Goal: Check status: Check status

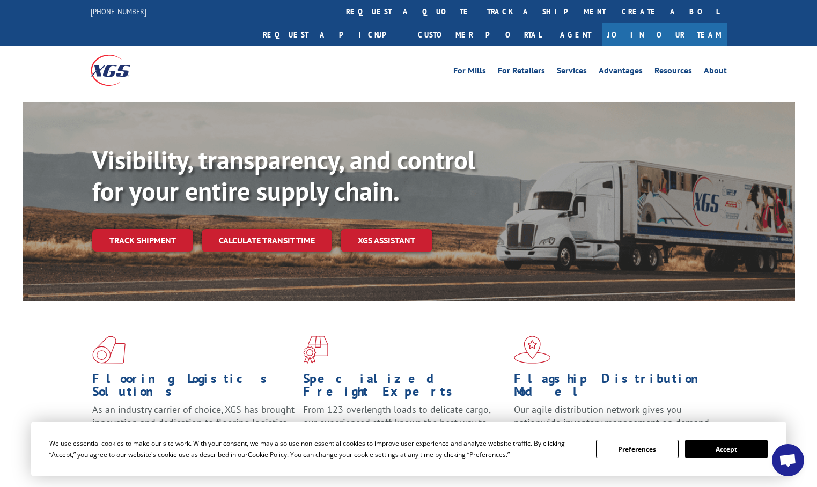
drag, startPoint x: 34, startPoint y: 315, endPoint x: 47, endPoint y: 309, distance: 14.7
click at [34, 315] on div "Flooring Logistics Solutions As an industry carrier of choice, XGS has brought …" at bounding box center [409, 400] width 773 height 197
click at [479, 11] on link "track a shipment" at bounding box center [546, 11] width 135 height 23
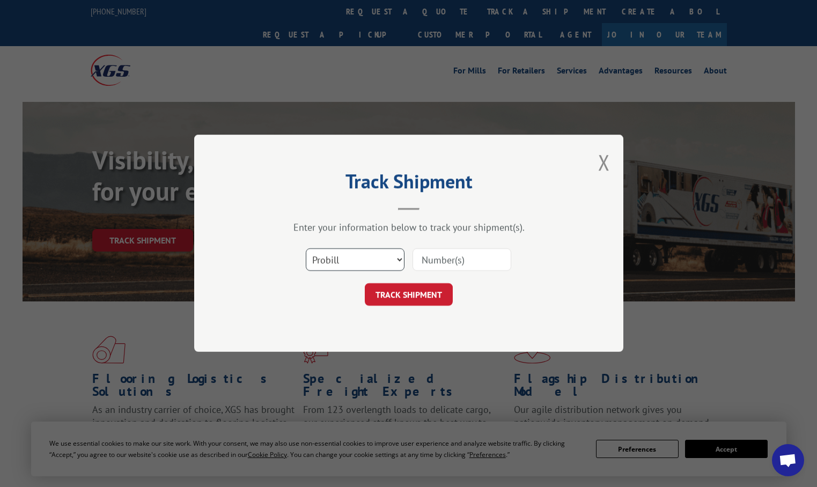
click at [379, 252] on select "Select category... Probill BOL PO" at bounding box center [355, 260] width 99 height 23
select select "bol"
click at [306, 249] on select "Select category... Probill BOL PO" at bounding box center [355, 260] width 99 height 23
click at [478, 259] on input at bounding box center [462, 260] width 99 height 23
click at [438, 262] on input at bounding box center [462, 260] width 99 height 23
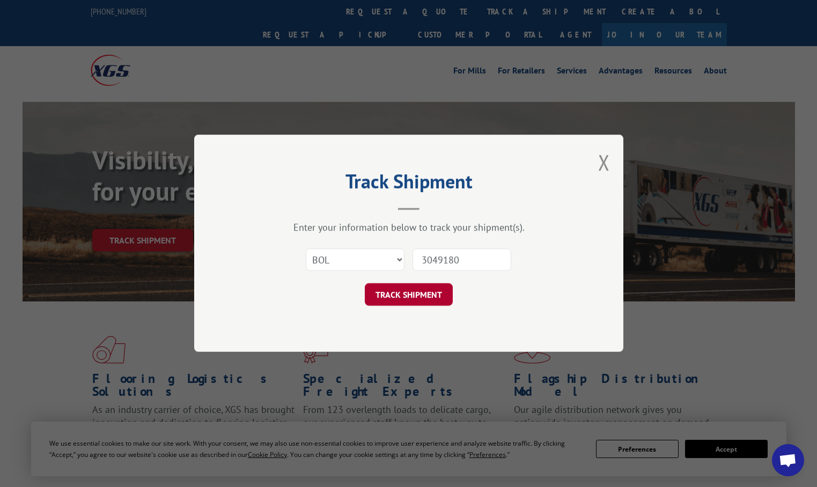
type input "3049180"
click at [428, 292] on button "TRACK SHIPMENT" at bounding box center [409, 295] width 88 height 23
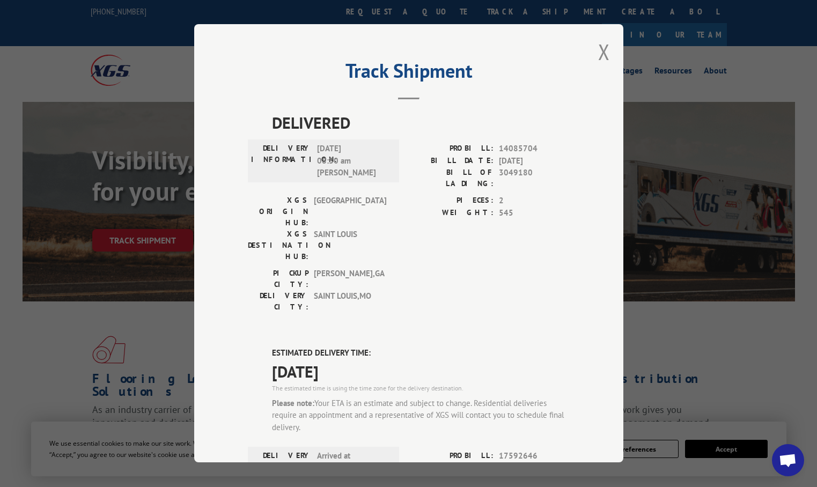
drag, startPoint x: 33, startPoint y: 334, endPoint x: 40, endPoint y: 326, distance: 10.6
click at [33, 334] on div "Track Shipment DELIVERED DELIVERY INFORMATION: [DATE] 08:30 am [PERSON_NAME]: 1…" at bounding box center [408, 243] width 817 height 487
click at [599, 54] on button "Close modal" at bounding box center [604, 52] width 12 height 28
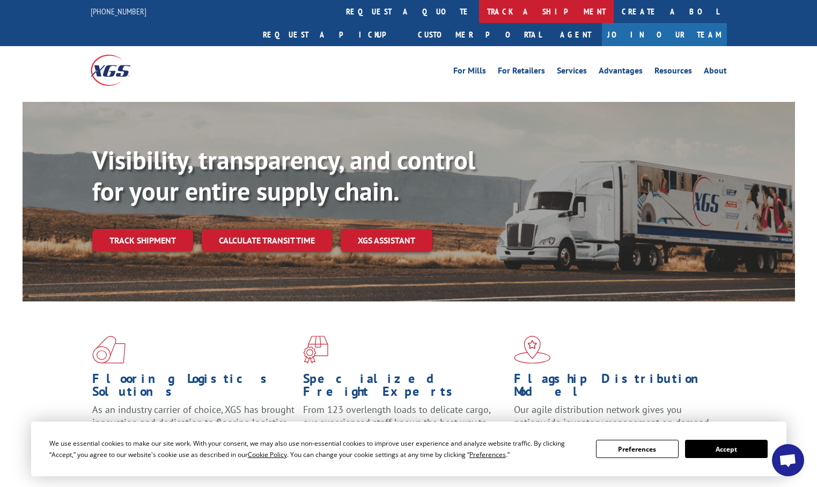
click at [479, 8] on link "track a shipment" at bounding box center [546, 11] width 135 height 23
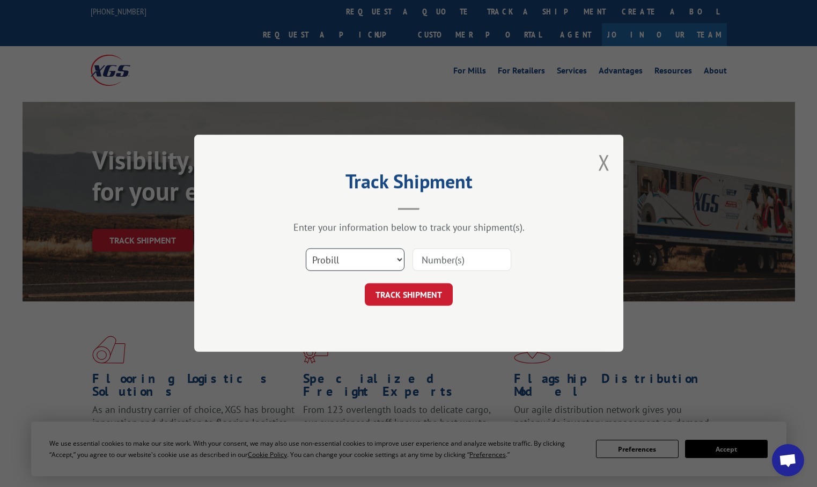
click at [387, 260] on select "Select category... Probill BOL PO" at bounding box center [355, 260] width 99 height 23
click at [606, 165] on button "Close modal" at bounding box center [604, 162] width 12 height 28
